Goal: Contribute content

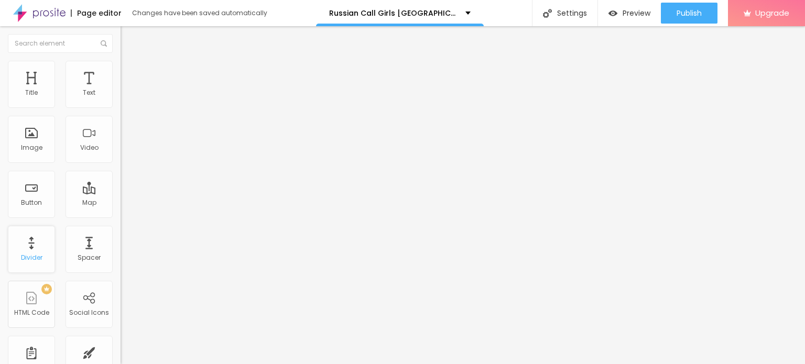
click at [30, 245] on div "Divider" at bounding box center [31, 249] width 47 height 47
click at [34, 86] on div "Title" at bounding box center [31, 84] width 47 height 47
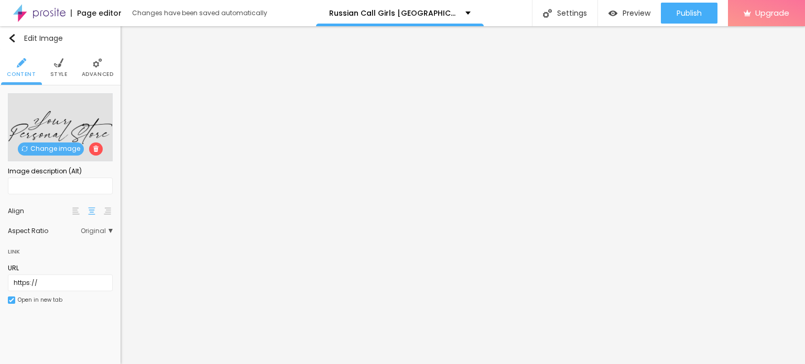
click at [36, 146] on span "Change image" at bounding box center [51, 149] width 66 height 13
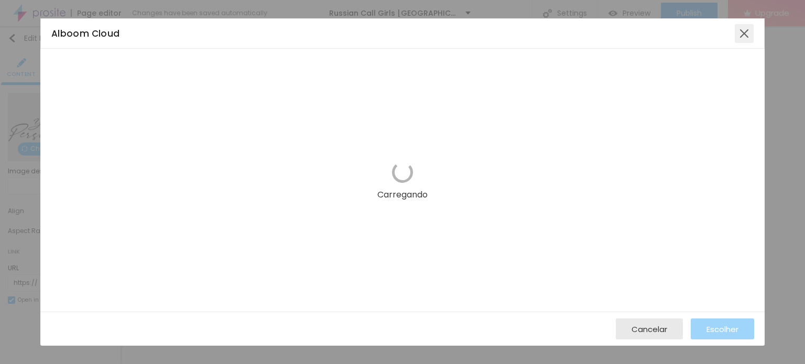
click at [747, 35] on div at bounding box center [744, 33] width 19 height 19
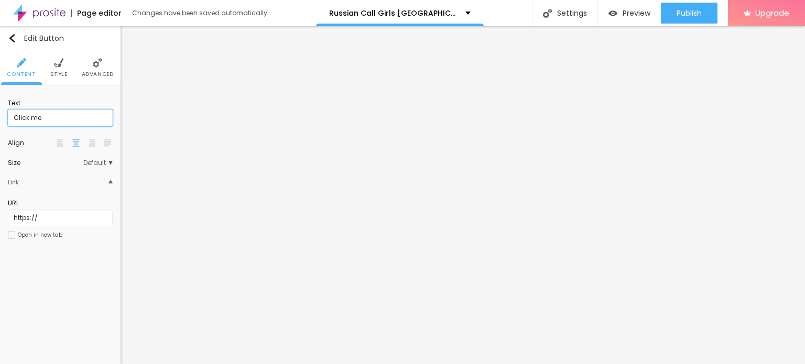
click at [92, 118] on input "Click me" at bounding box center [60, 118] width 105 height 17
paste input "Booking Number: ☎ 9942953682"
type input "Booking Number: ☎ 9942953682"
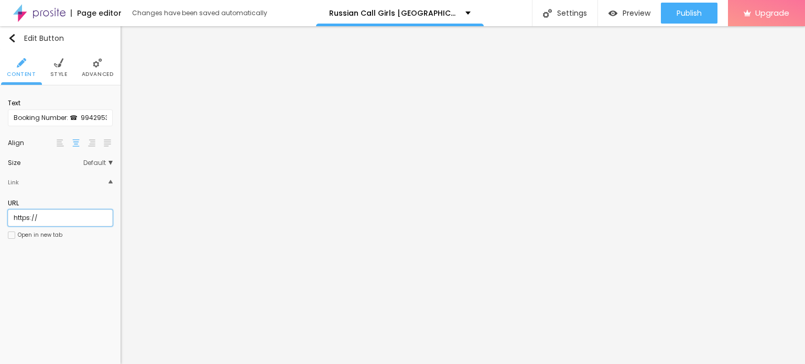
click at [58, 221] on input "https://" at bounding box center [60, 218] width 105 height 17
paste input "[DOMAIN_NAME][URL]"
type input "[URL][DOMAIN_NAME]"
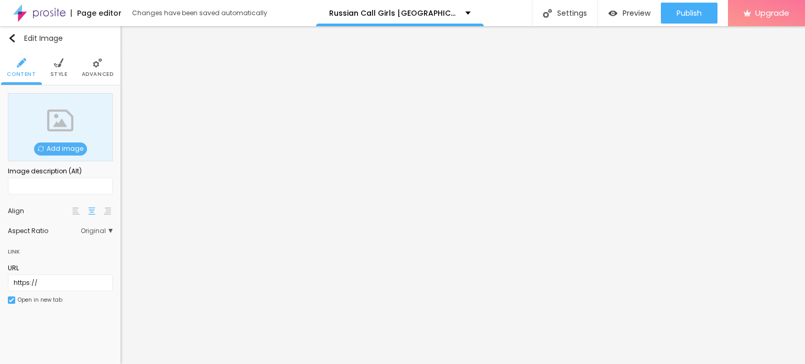
click at [56, 148] on span "Add image" at bounding box center [60, 149] width 53 height 13
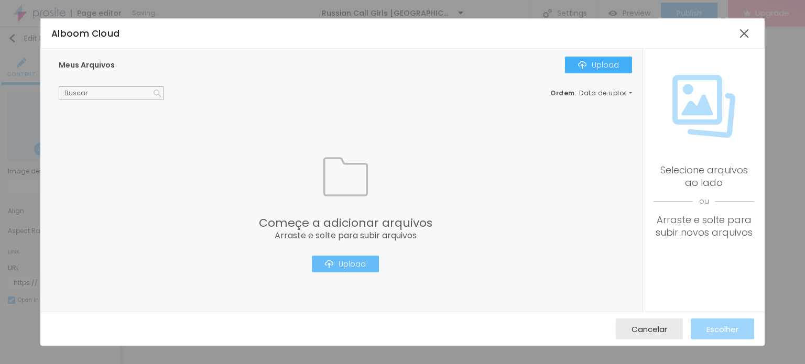
click at [352, 268] on div "Upload" at bounding box center [345, 264] width 41 height 8
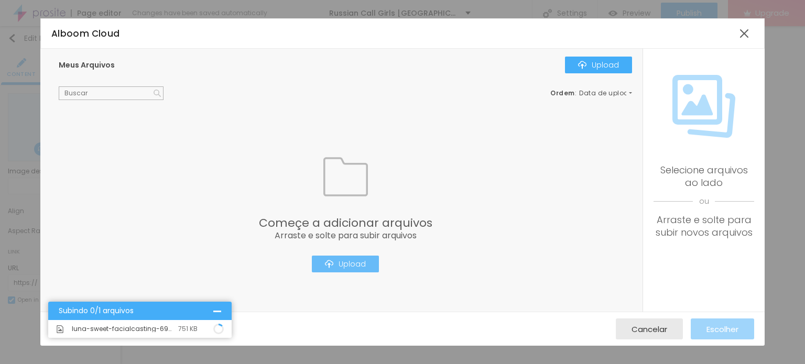
click at [325, 265] on img "button" at bounding box center [329, 264] width 8 height 8
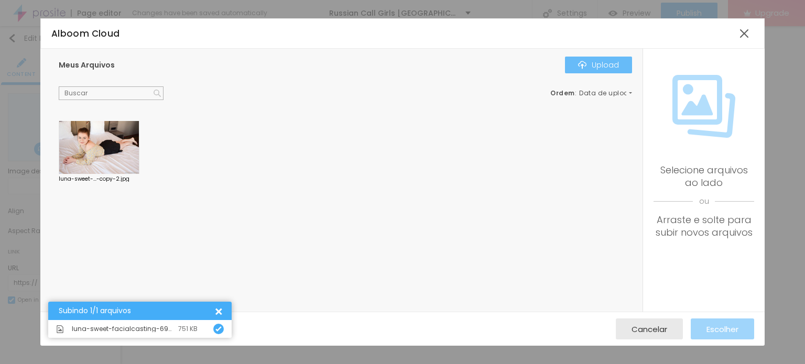
click at [585, 67] on img "button" at bounding box center [582, 65] width 8 height 8
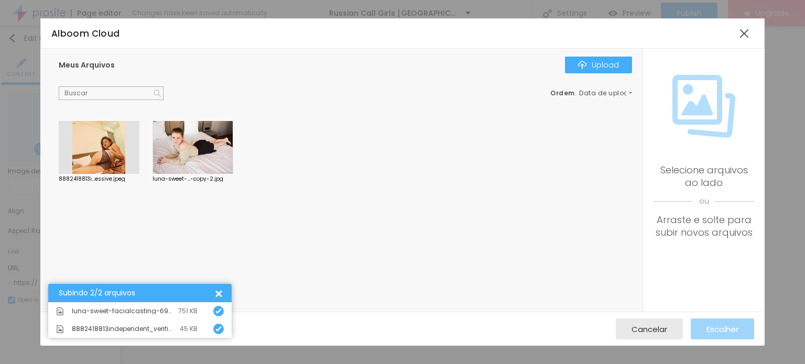
click at [112, 160] on div at bounding box center [99, 147] width 81 height 53
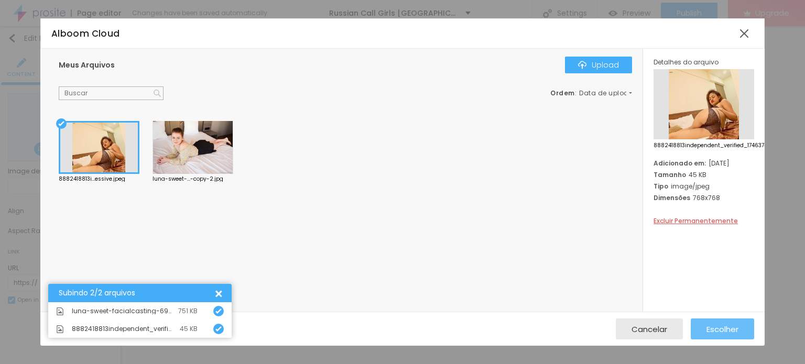
click at [702, 321] on button "Escolher" at bounding box center [722, 329] width 63 height 21
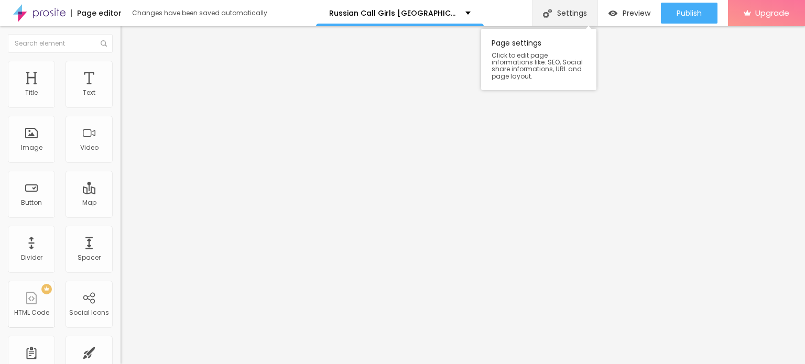
click at [575, 14] on div "Settings" at bounding box center [565, 13] width 66 height 26
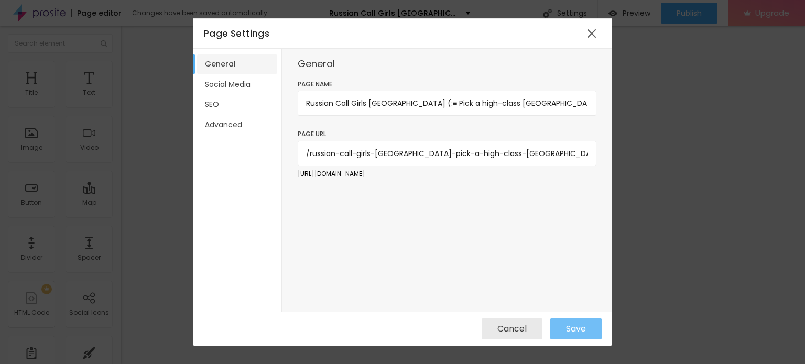
click at [564, 326] on button "Save" at bounding box center [575, 329] width 51 height 21
click at [592, 28] on div at bounding box center [591, 33] width 19 height 19
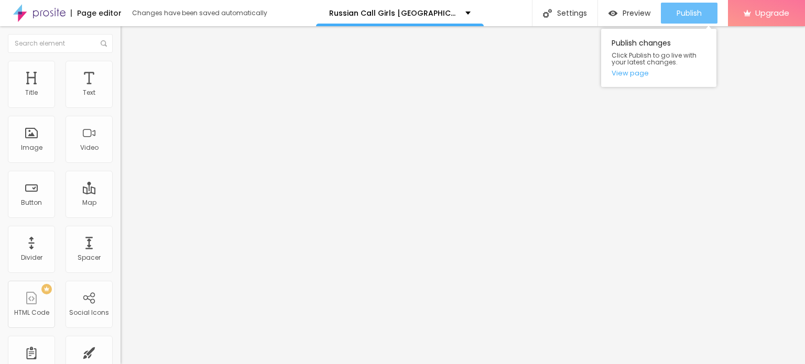
click at [697, 14] on span "Publish" at bounding box center [689, 13] width 25 height 8
click at [634, 75] on link "View page" at bounding box center [659, 73] width 94 height 7
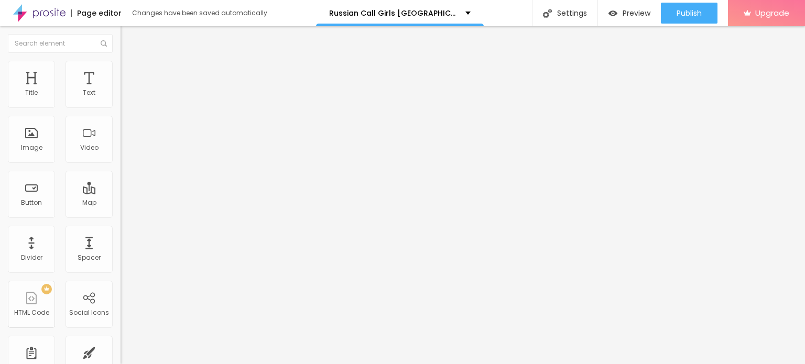
click at [38, 11] on img at bounding box center [39, 13] width 52 height 26
